Goal: Find specific page/section: Find specific page/section

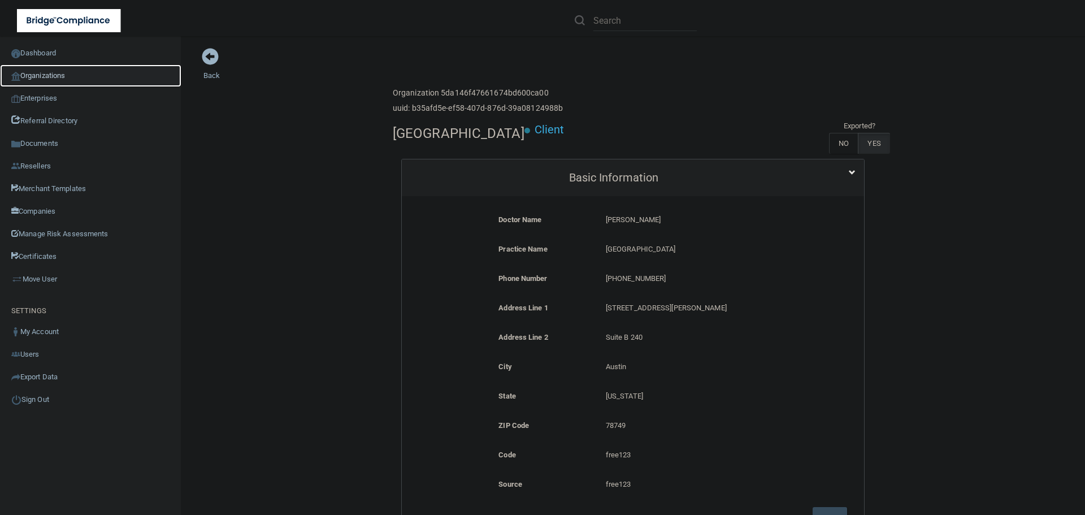
click at [60, 80] on link "Organizations" at bounding box center [90, 75] width 181 height 23
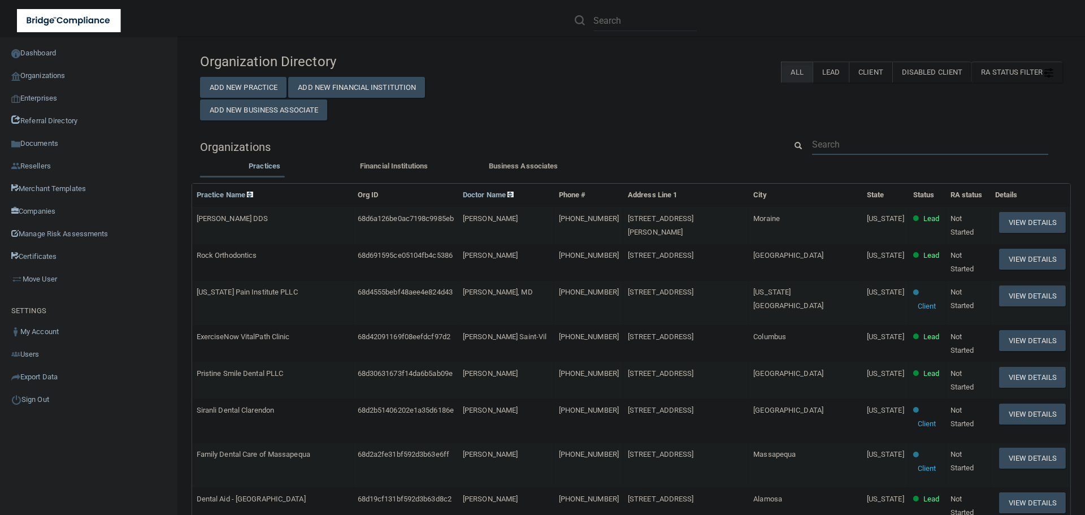
click at [850, 141] on input "text" at bounding box center [930, 144] width 236 height 21
paste input "[PERSON_NAME] Family Dental P.C."
type input "[PERSON_NAME] Family Dental P.C."
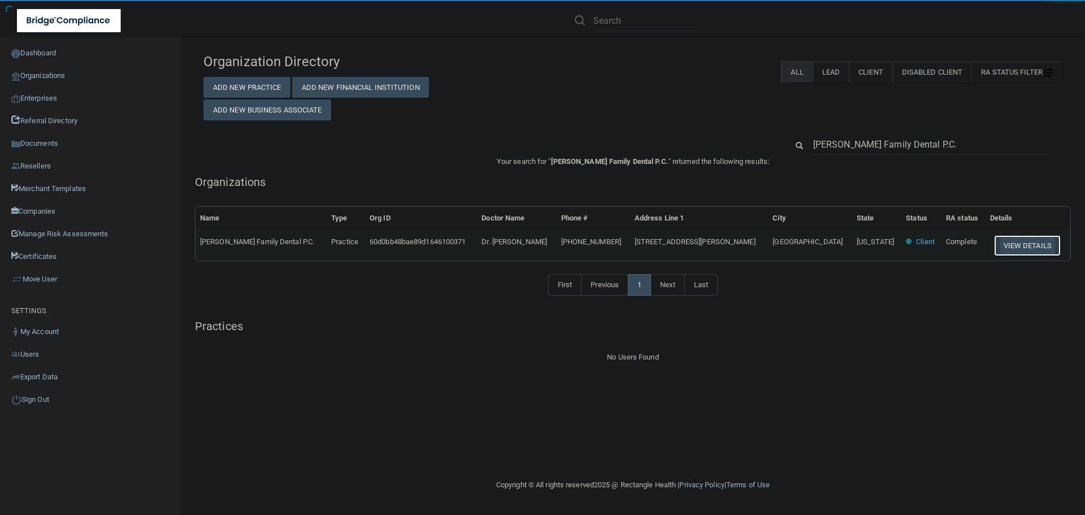
click at [1018, 244] on button "View Details" at bounding box center [1027, 245] width 67 height 21
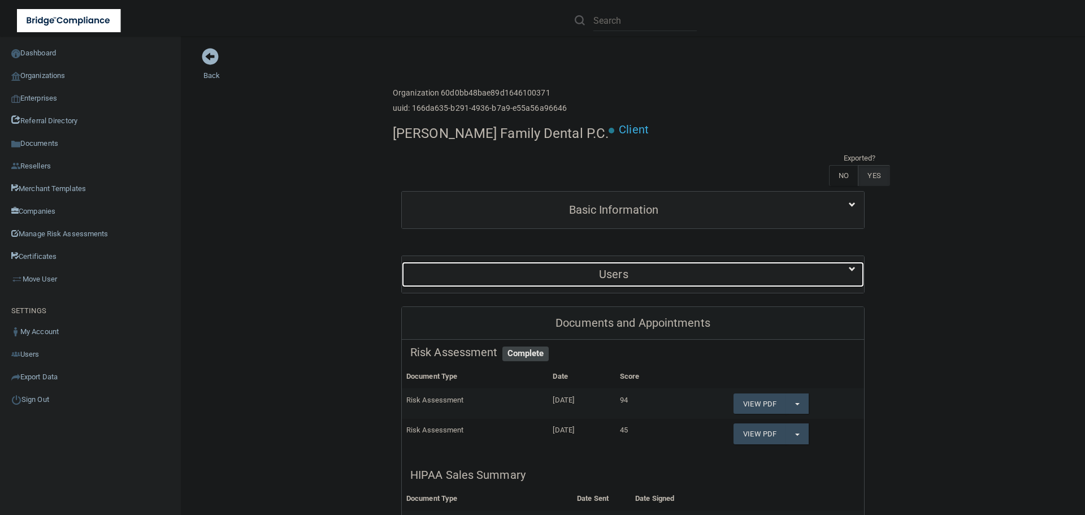
click at [642, 262] on div "Users" at bounding box center [614, 274] width 424 height 25
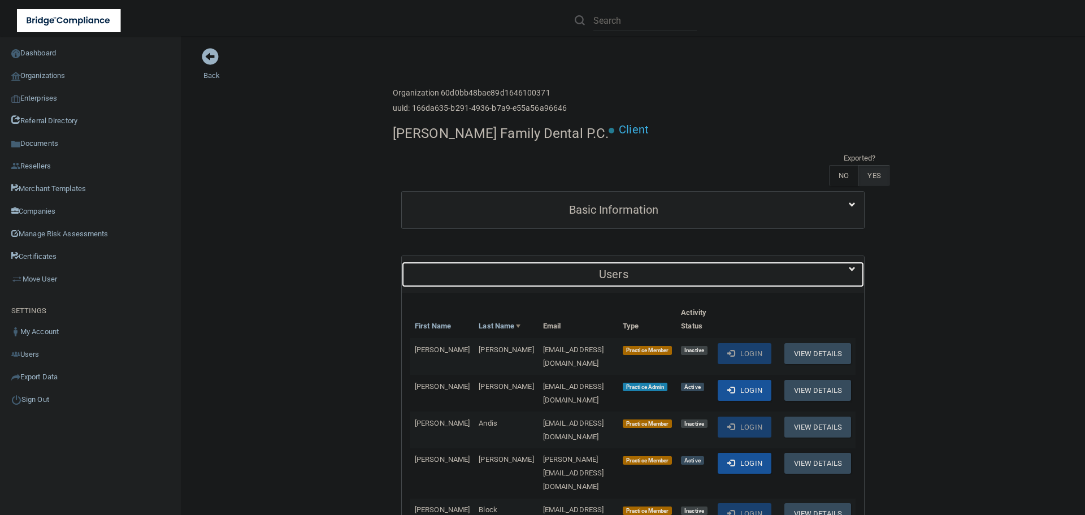
scroll to position [113, 0]
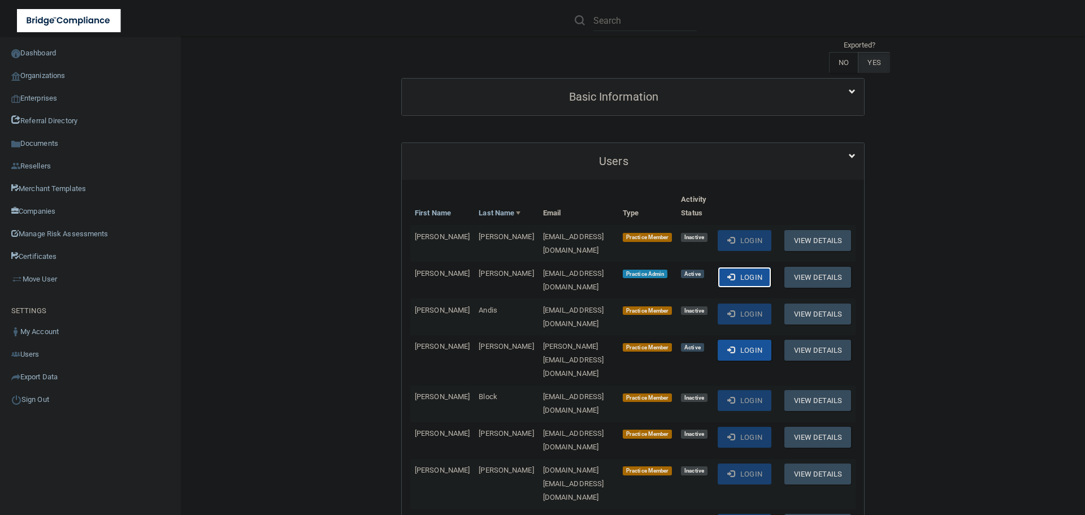
click at [729, 267] on button "Login" at bounding box center [745, 277] width 54 height 21
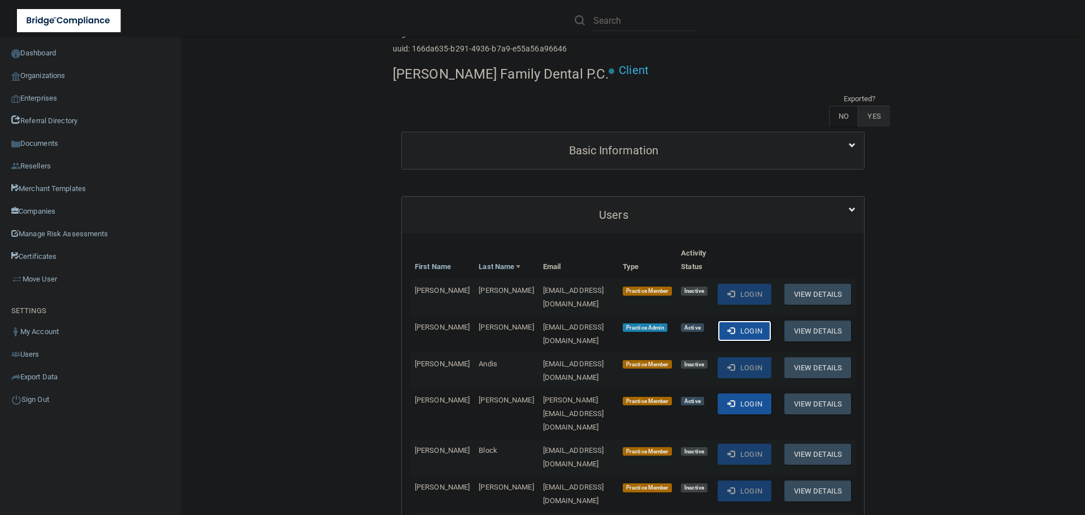
scroll to position [0, 0]
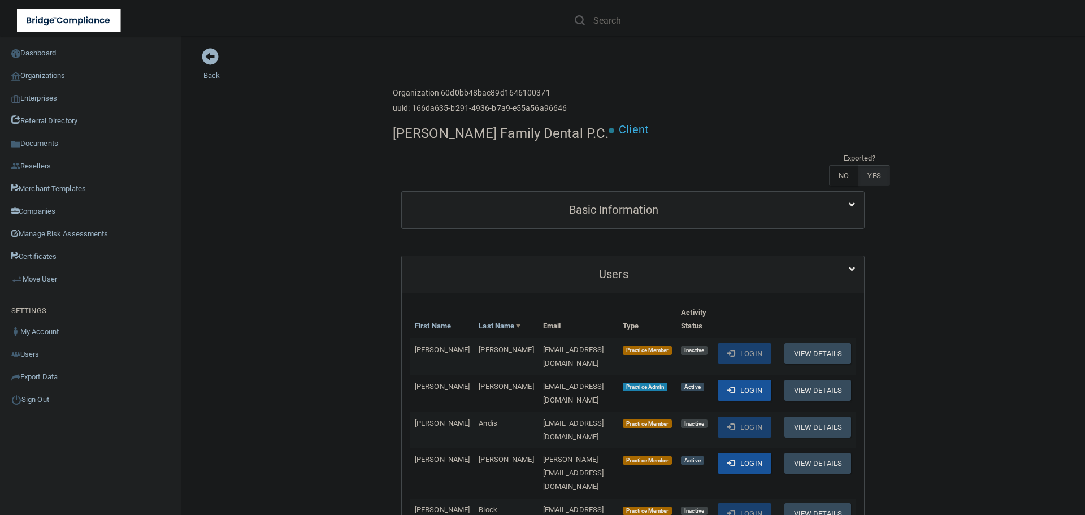
click at [427, 136] on h4 "[PERSON_NAME] Family Dental P.C." at bounding box center [501, 133] width 216 height 15
copy div "[PERSON_NAME] Family Dental P.C."
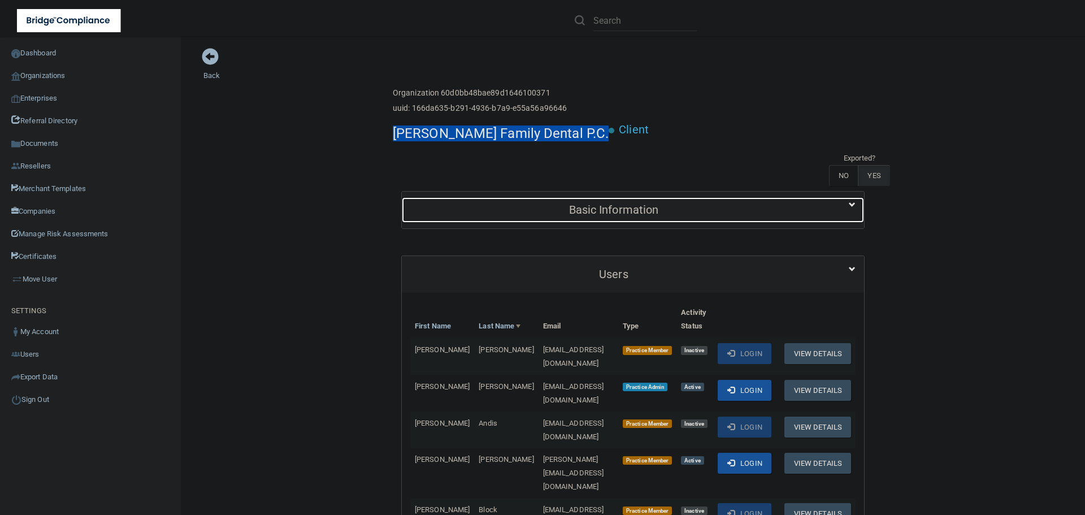
drag, startPoint x: 510, startPoint y: 175, endPoint x: 517, endPoint y: 174, distance: 6.9
click at [510, 204] on h5 "Basic Information" at bounding box center [613, 210] width 407 height 12
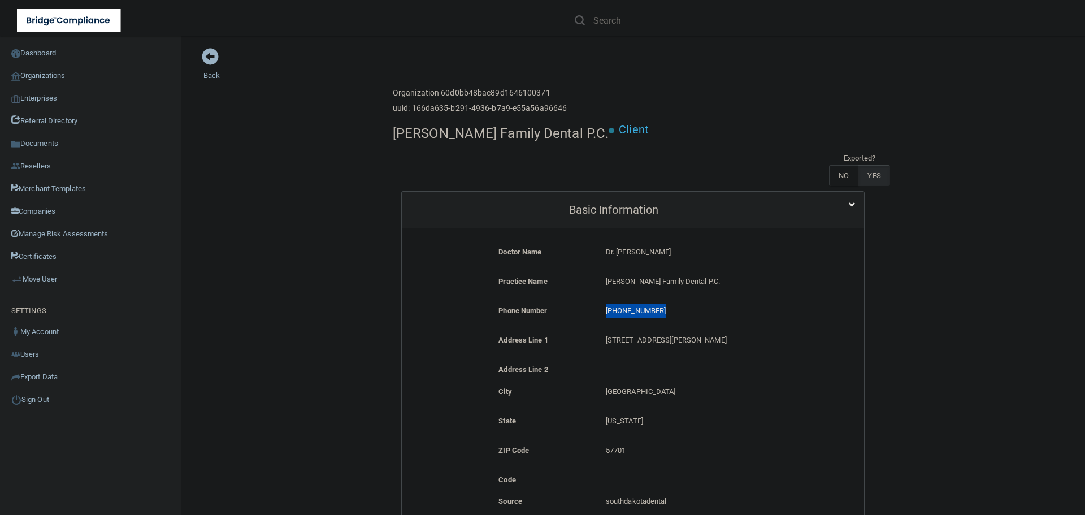
drag, startPoint x: 669, startPoint y: 279, endPoint x: 591, endPoint y: 279, distance: 78.0
click at [591, 304] on div "Phone Number (605) 721-1219 (605) 721-1219" at bounding box center [632, 314] width 445 height 21
copy div "(605) 721-1219"
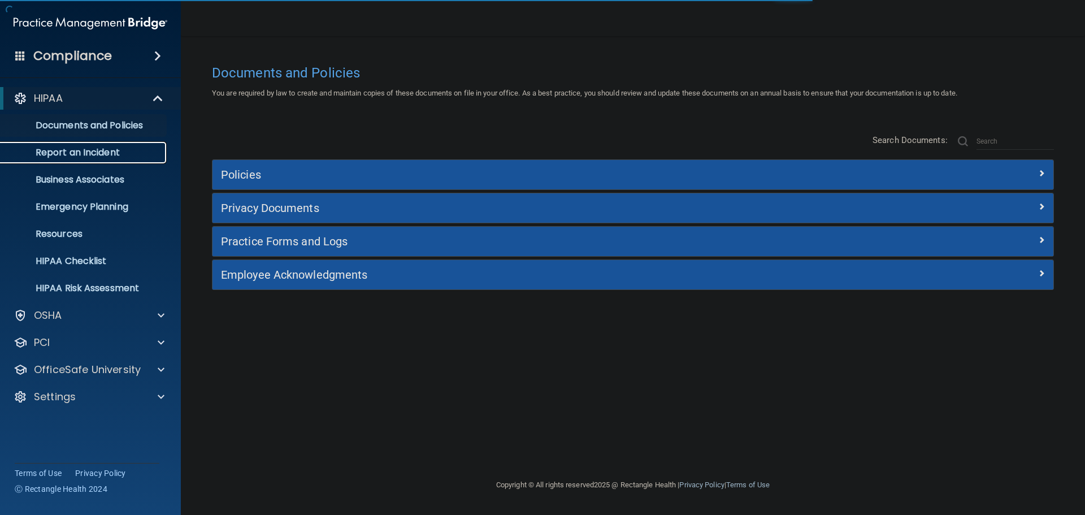
click at [96, 154] on p "Report an Incident" at bounding box center [84, 152] width 154 height 11
